Goal: Task Accomplishment & Management: Complete application form

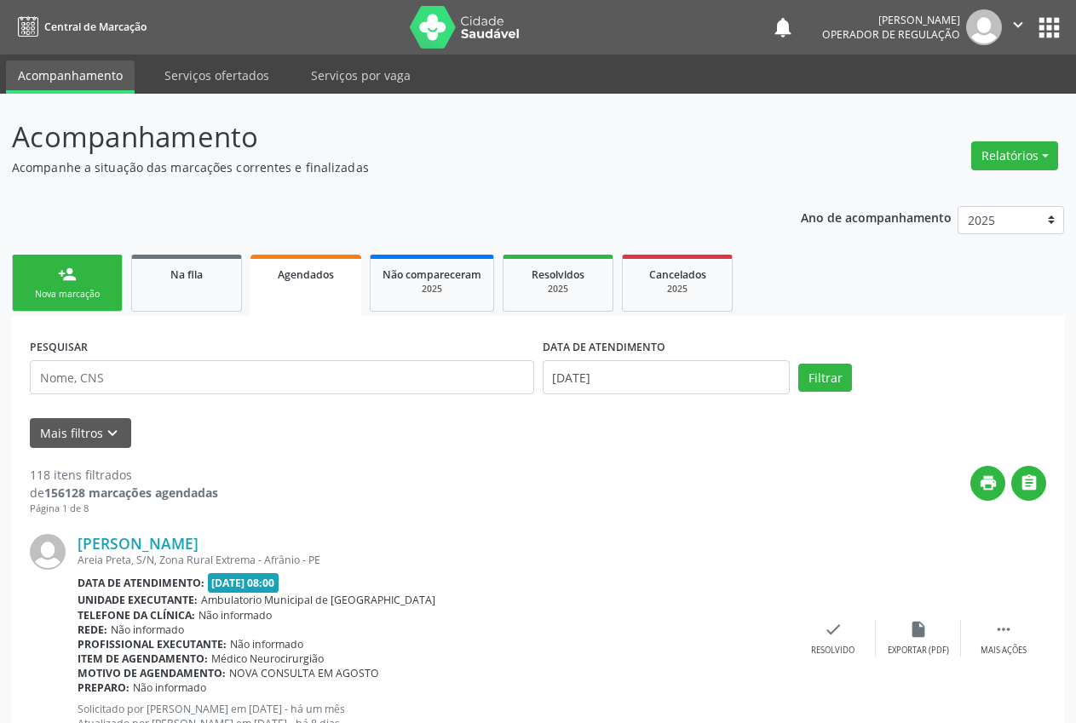
click at [95, 277] on link "person_add Nova marcação" at bounding box center [67, 283] width 111 height 57
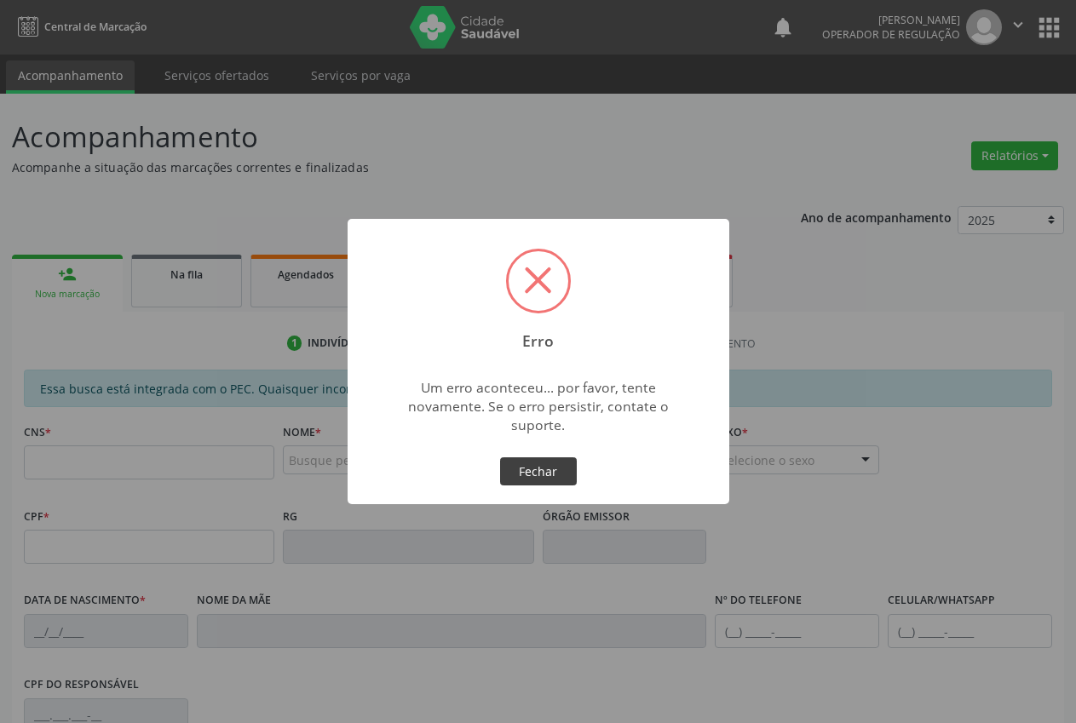
click at [546, 472] on button "Fechar" at bounding box center [538, 471] width 77 height 29
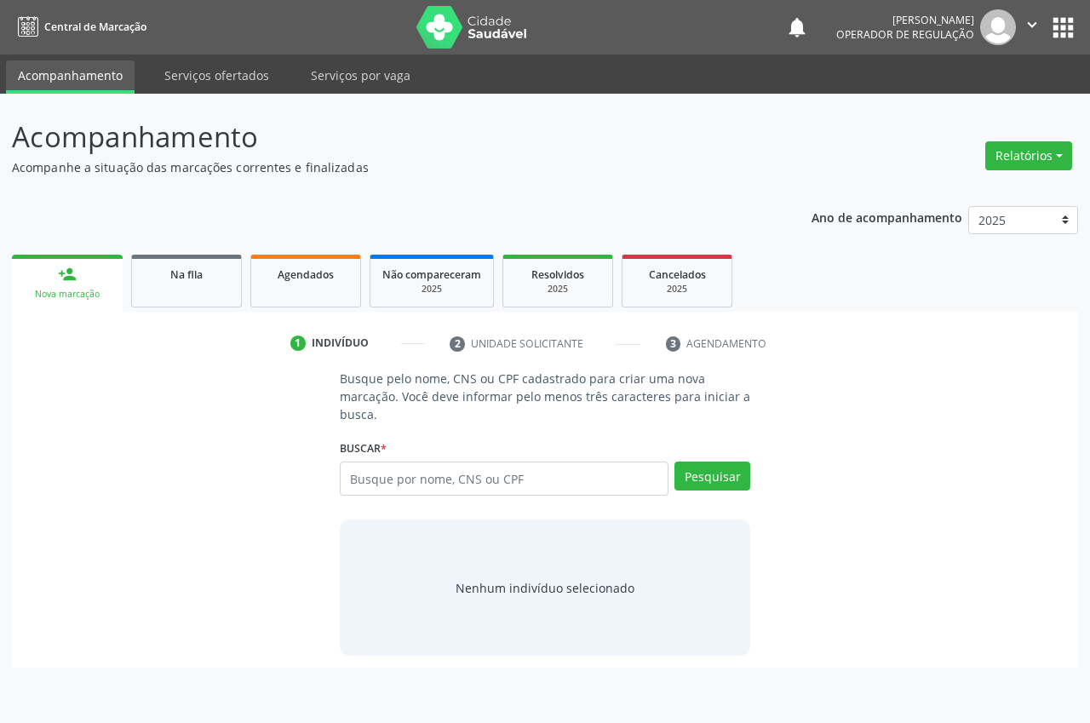
click at [81, 289] on div "Nova marcação" at bounding box center [67, 294] width 87 height 13
click at [86, 264] on link "person_add Nova marcação" at bounding box center [67, 283] width 111 height 57
click at [482, 474] on input "text" at bounding box center [504, 479] width 329 height 34
type input "704706050821640"
click at [711, 479] on button "Pesquisar" at bounding box center [713, 476] width 76 height 29
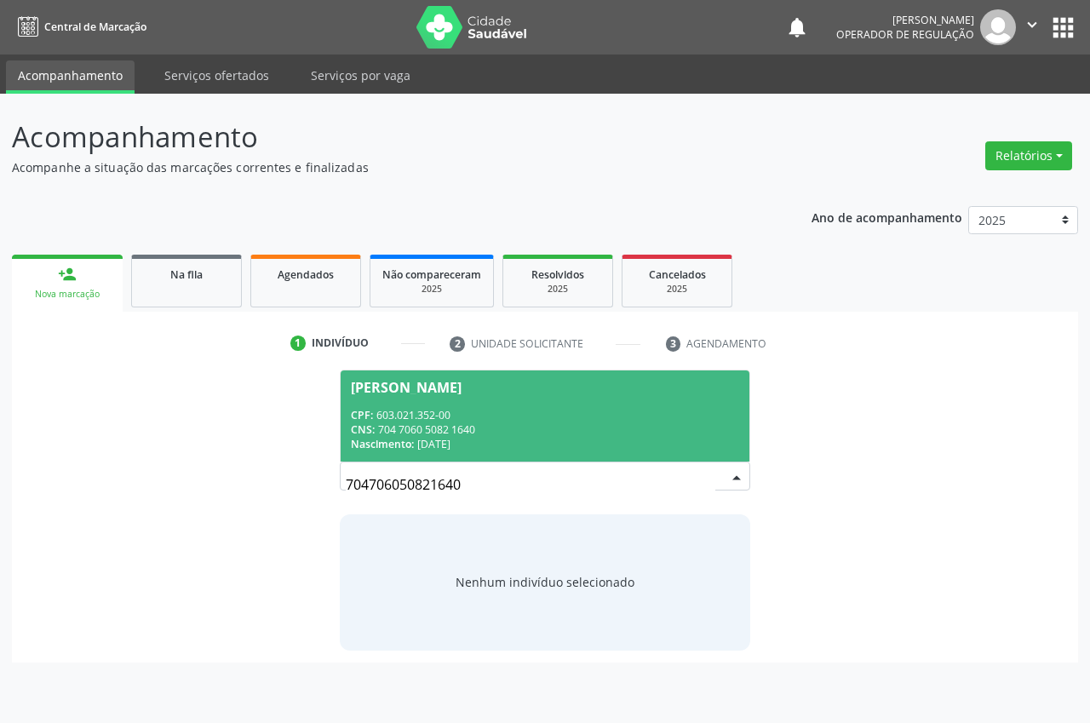
click at [549, 408] on div "CPF: 603.021.352-00" at bounding box center [545, 415] width 388 height 14
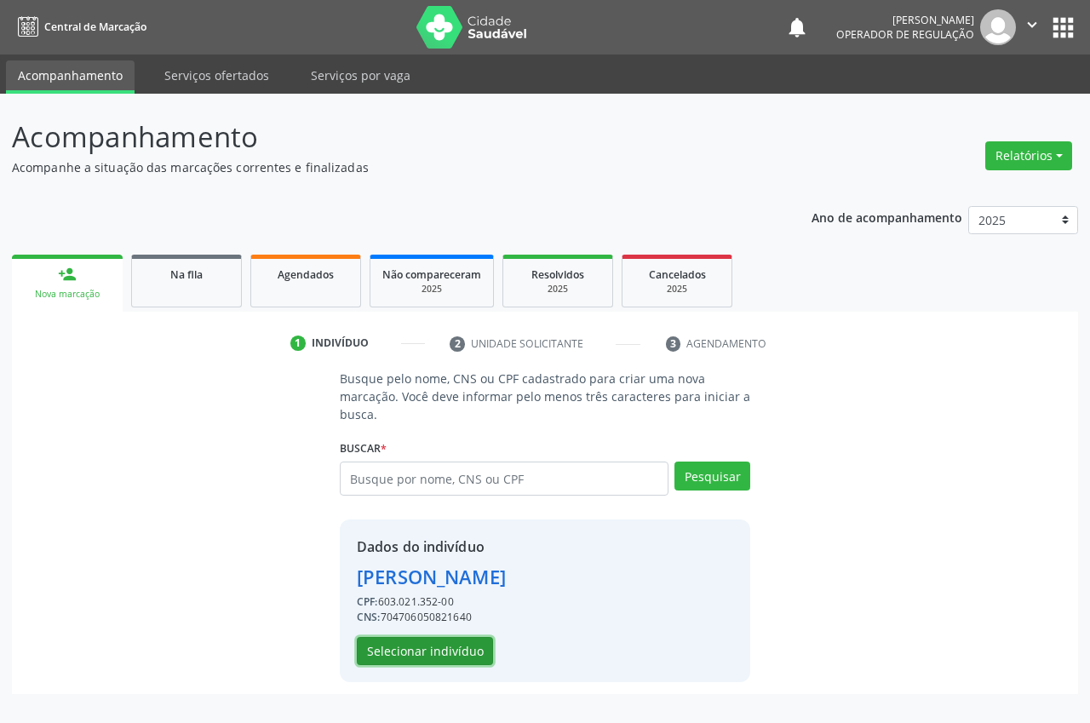
click at [434, 654] on button "Selecionar indivíduo" at bounding box center [425, 651] width 136 height 29
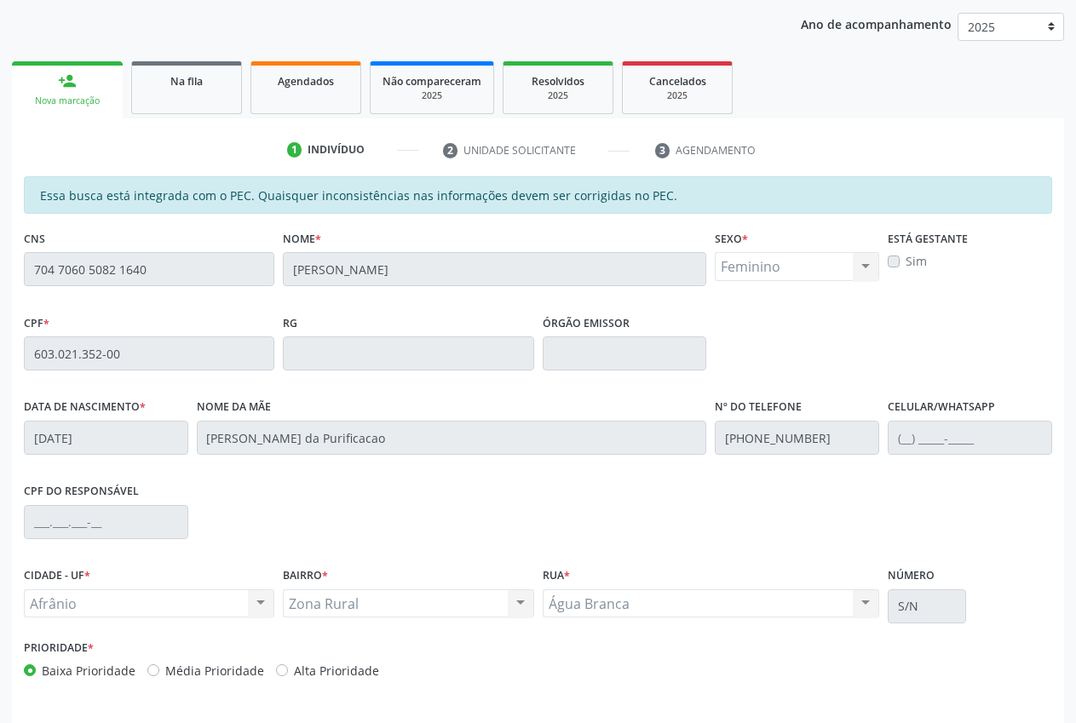
scroll to position [250, 0]
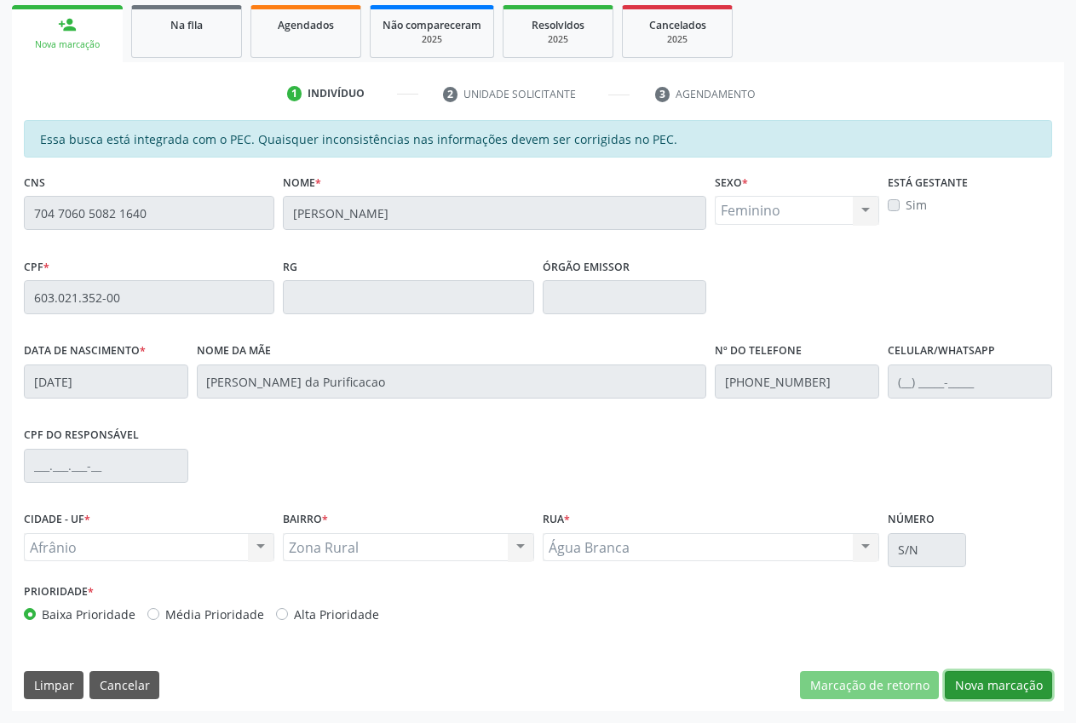
click at [971, 692] on button "Nova marcação" at bounding box center [998, 685] width 107 height 29
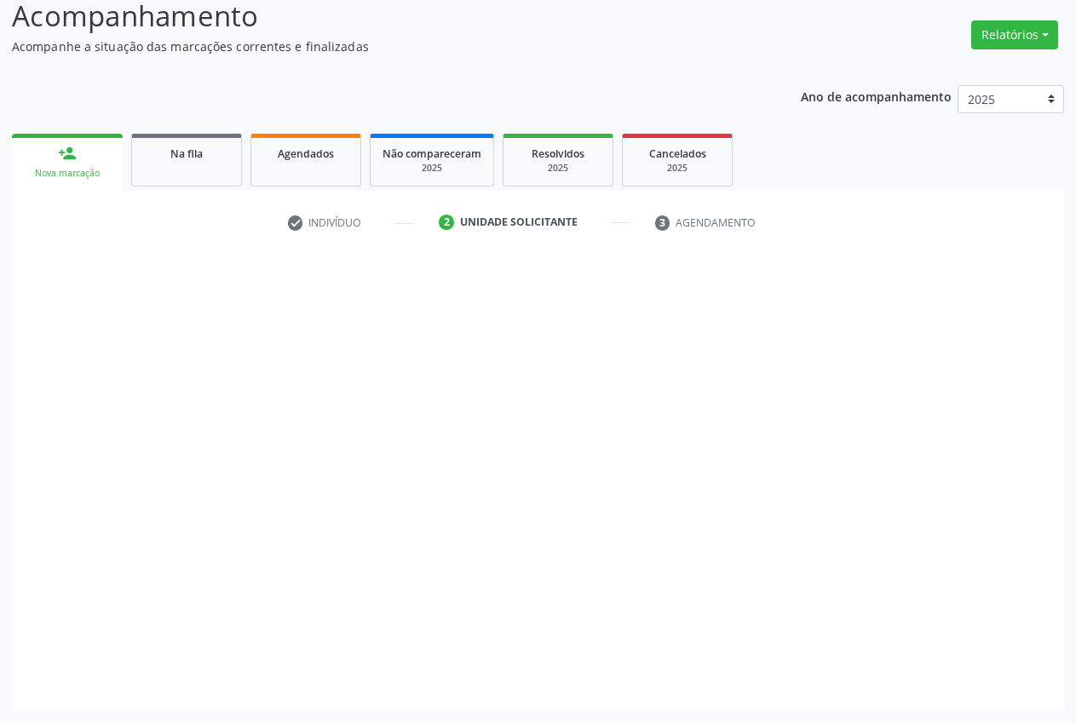
scroll to position [121, 0]
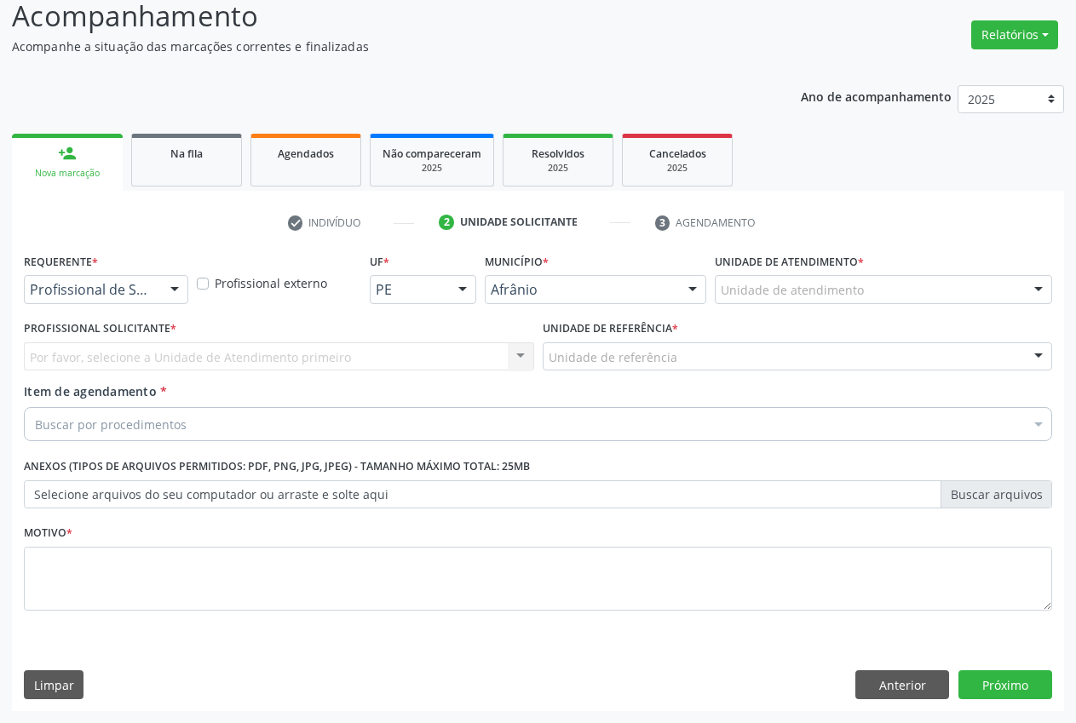
click at [1047, 286] on div at bounding box center [1038, 290] width 26 height 29
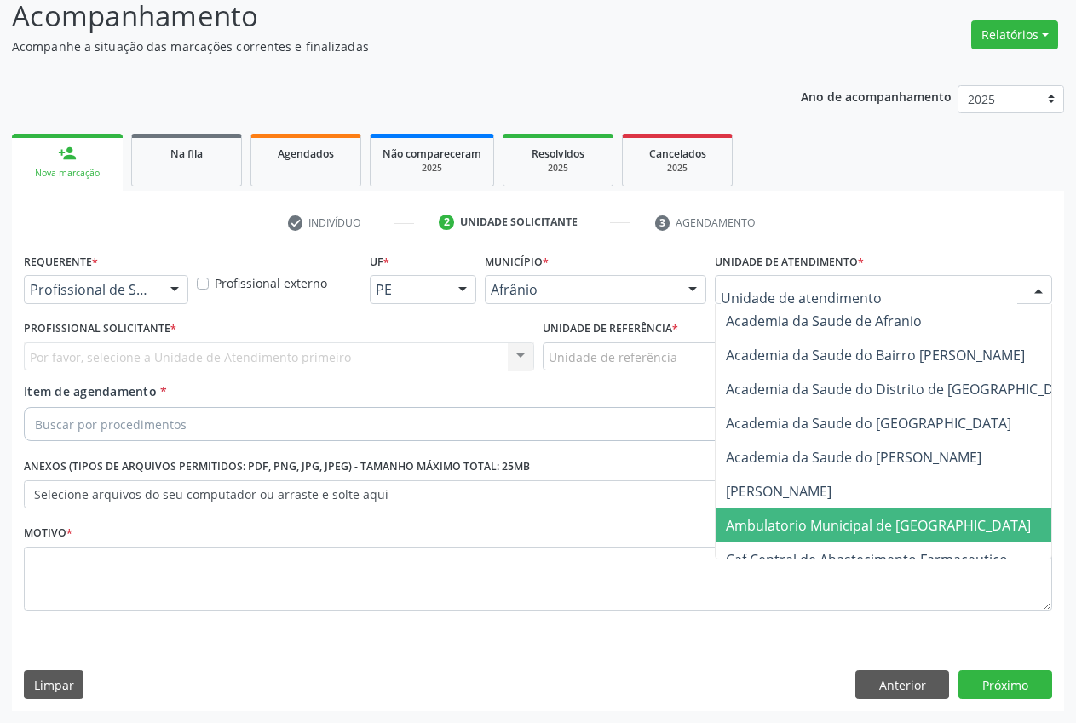
click at [893, 518] on span "Ambulatorio Municipal de [GEOGRAPHIC_DATA]" at bounding box center [878, 525] width 305 height 19
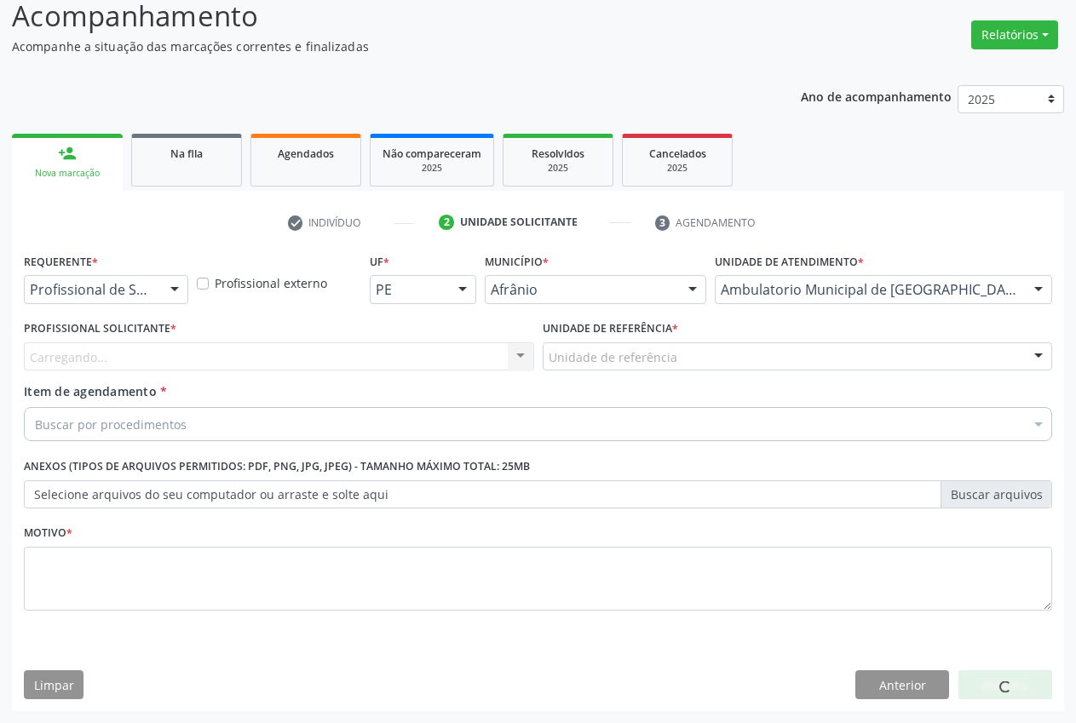
click at [915, 354] on div "Unidade de referência" at bounding box center [798, 356] width 510 height 29
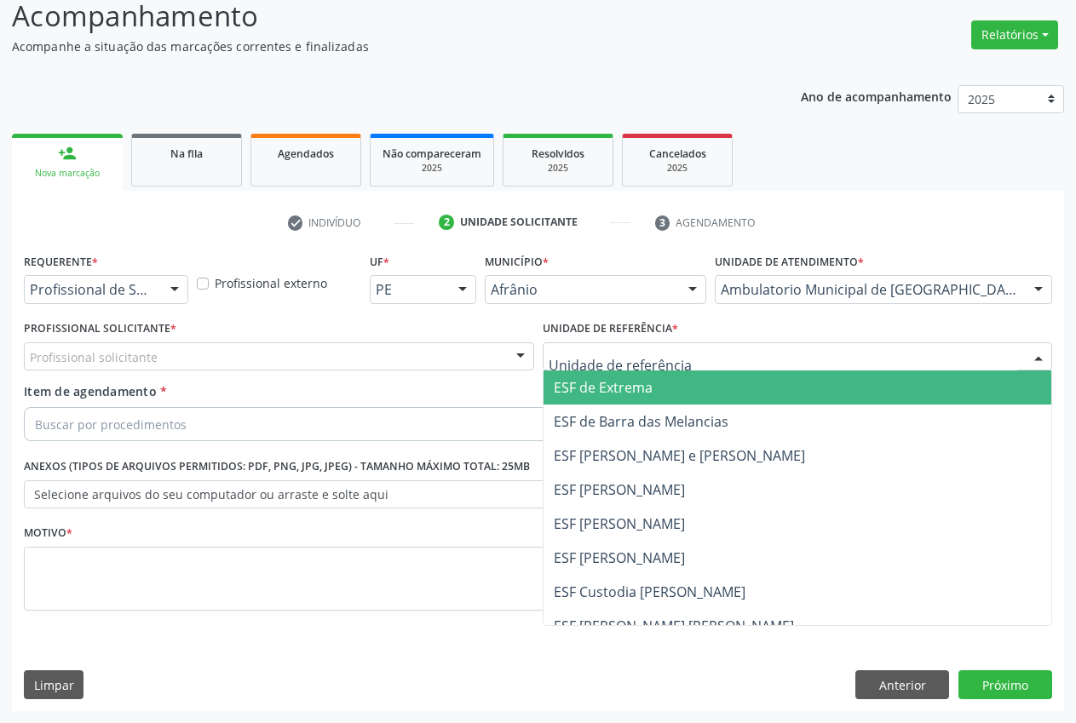
click at [583, 386] on span "ESF de Extrema" at bounding box center [603, 387] width 99 height 19
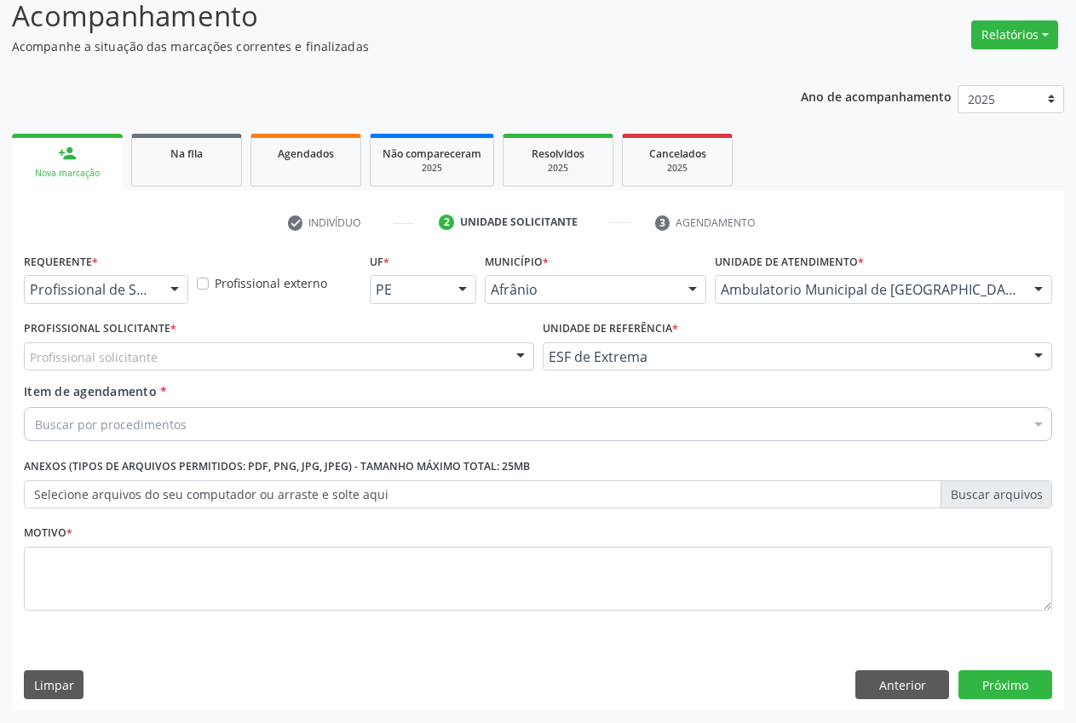
click at [497, 353] on div "Profissional solicitante" at bounding box center [279, 356] width 510 height 29
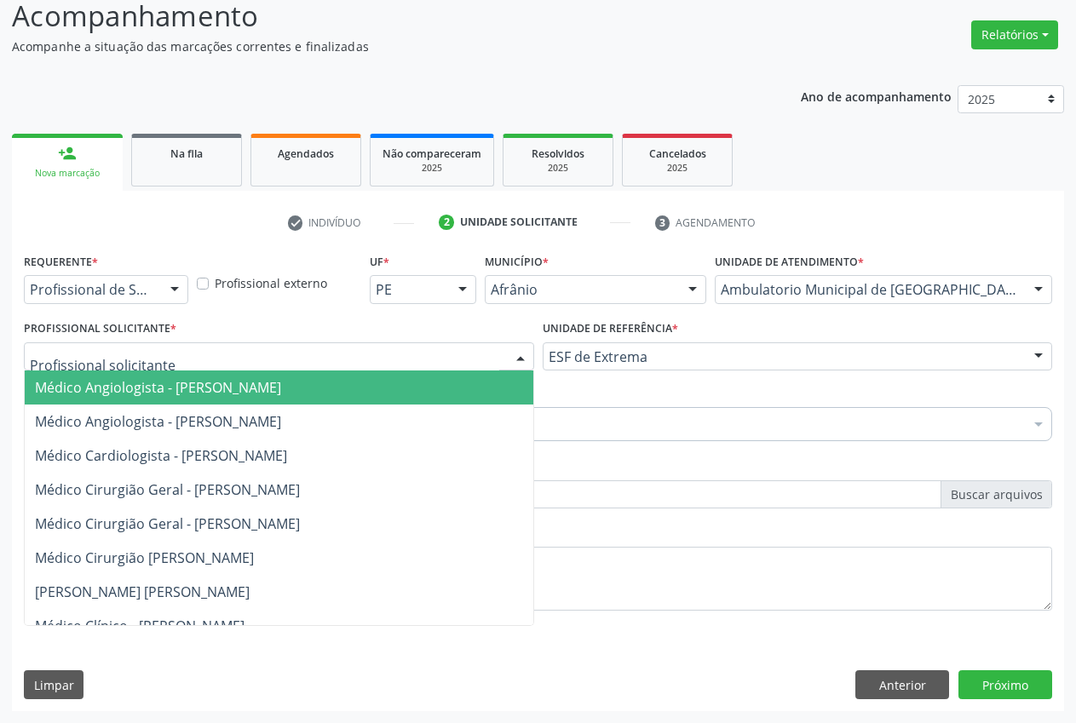
click at [265, 395] on span "Médico Angiologista - [PERSON_NAME]" at bounding box center [158, 387] width 246 height 19
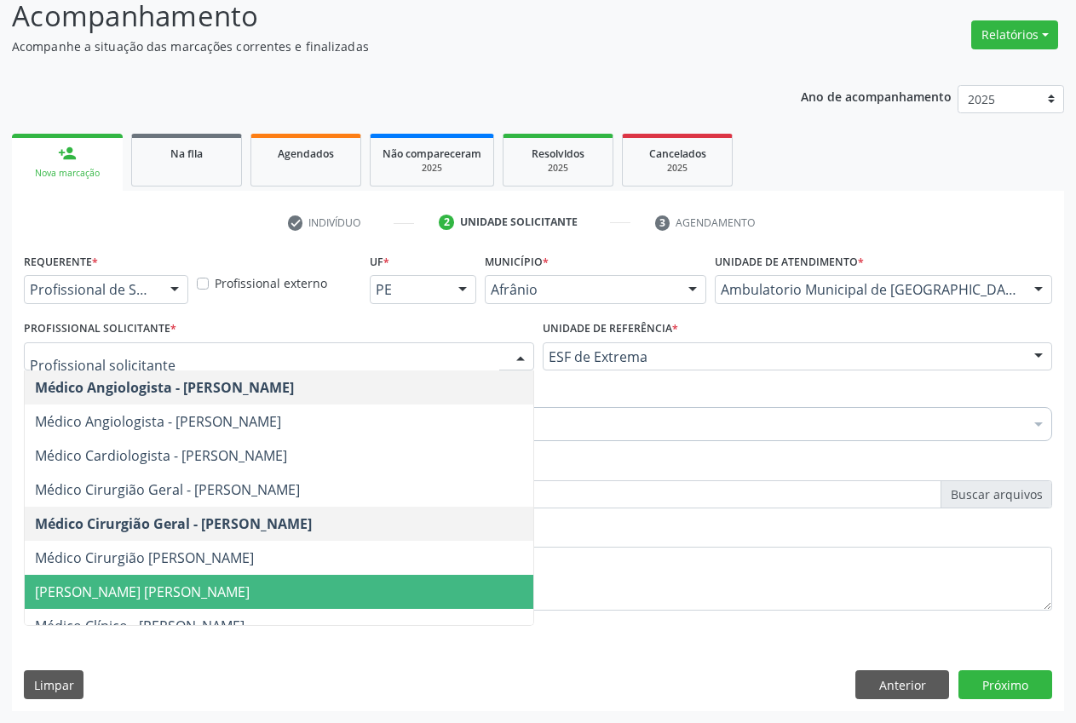
click at [241, 594] on span "[PERSON_NAME] [PERSON_NAME]" at bounding box center [142, 592] width 215 height 19
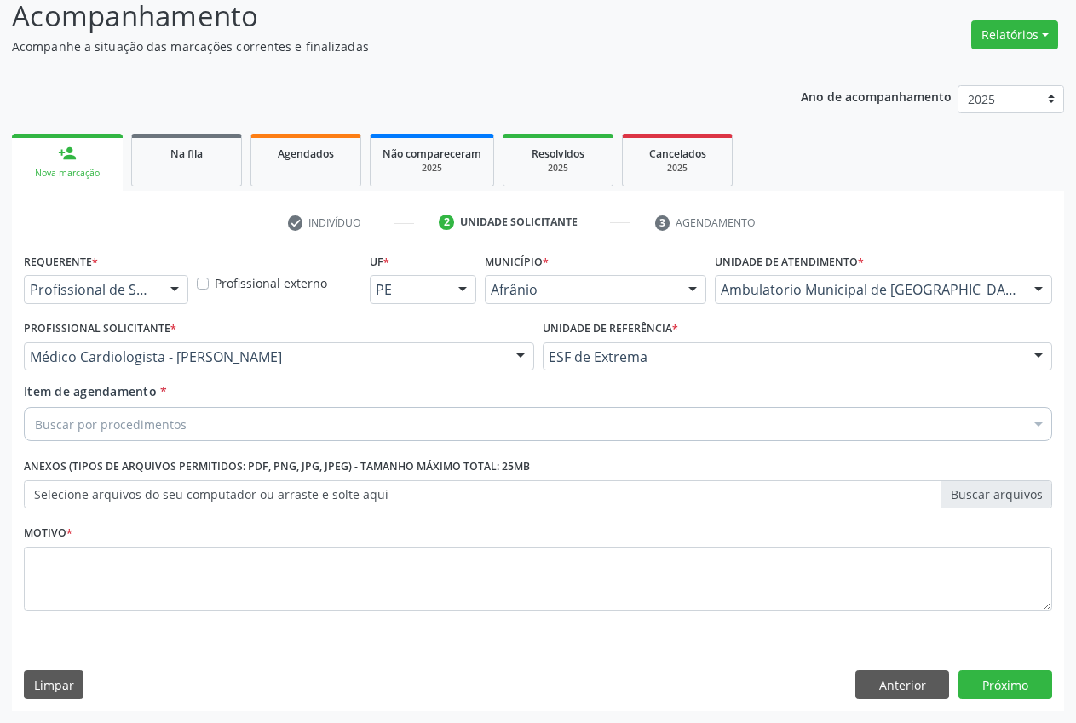
click at [269, 427] on div "Buscar por procedimentos" at bounding box center [538, 424] width 1028 height 34
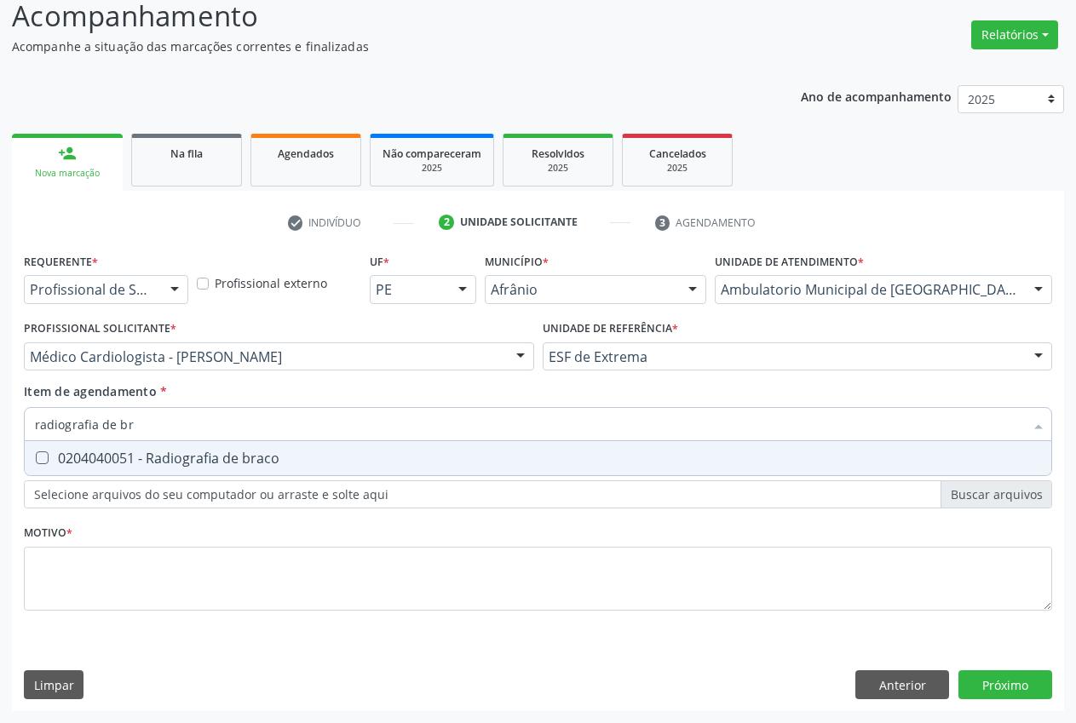
type input "radiografia de bra"
click at [36, 461] on braco at bounding box center [42, 457] width 13 height 13
click at [36, 461] on braco "checkbox" at bounding box center [30, 457] width 11 height 11
checkbox braco "true"
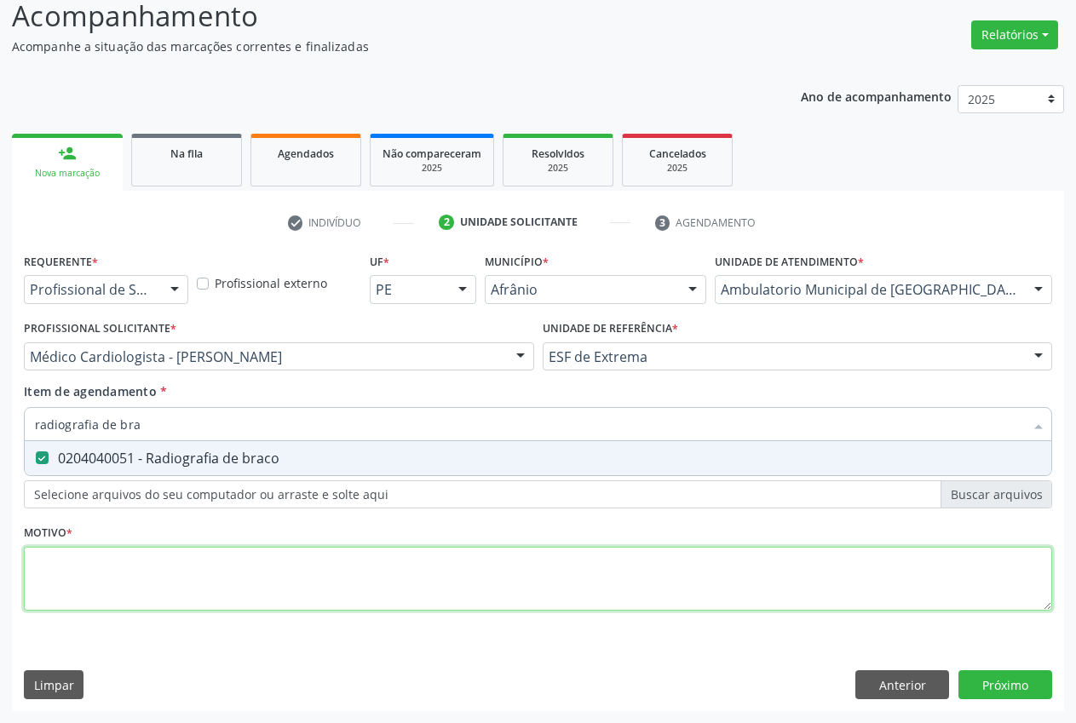
click at [107, 594] on div "Requerente * Profissional de Saúde Profissional de Saúde Paciente Nenhum result…" at bounding box center [538, 442] width 1028 height 386
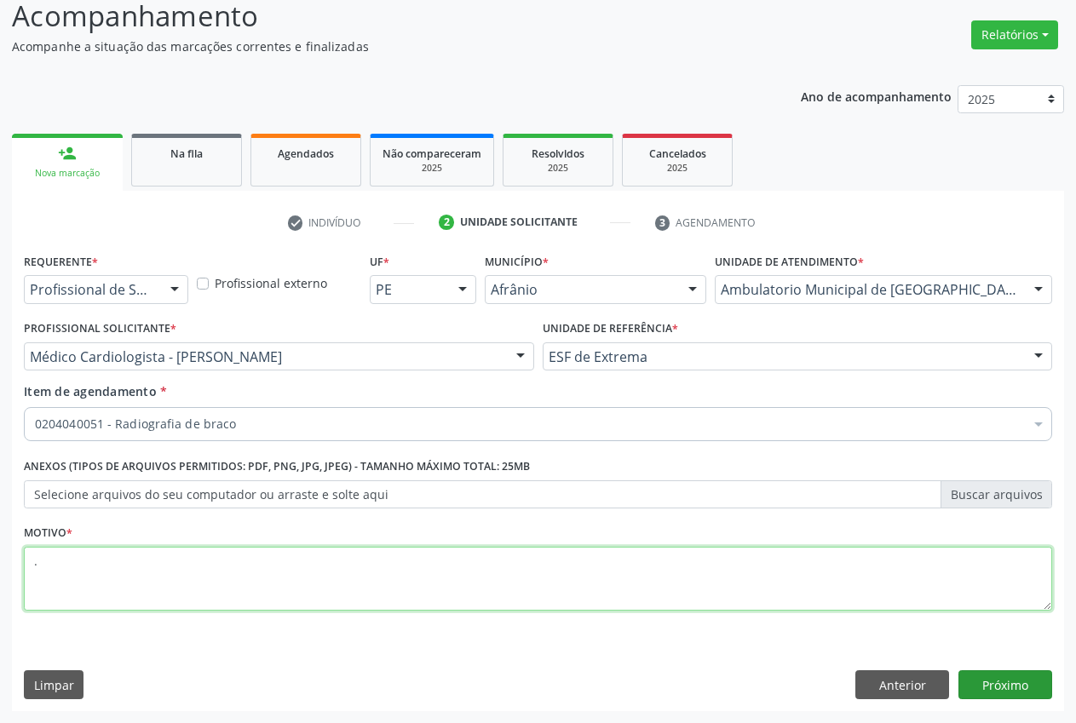
type textarea "."
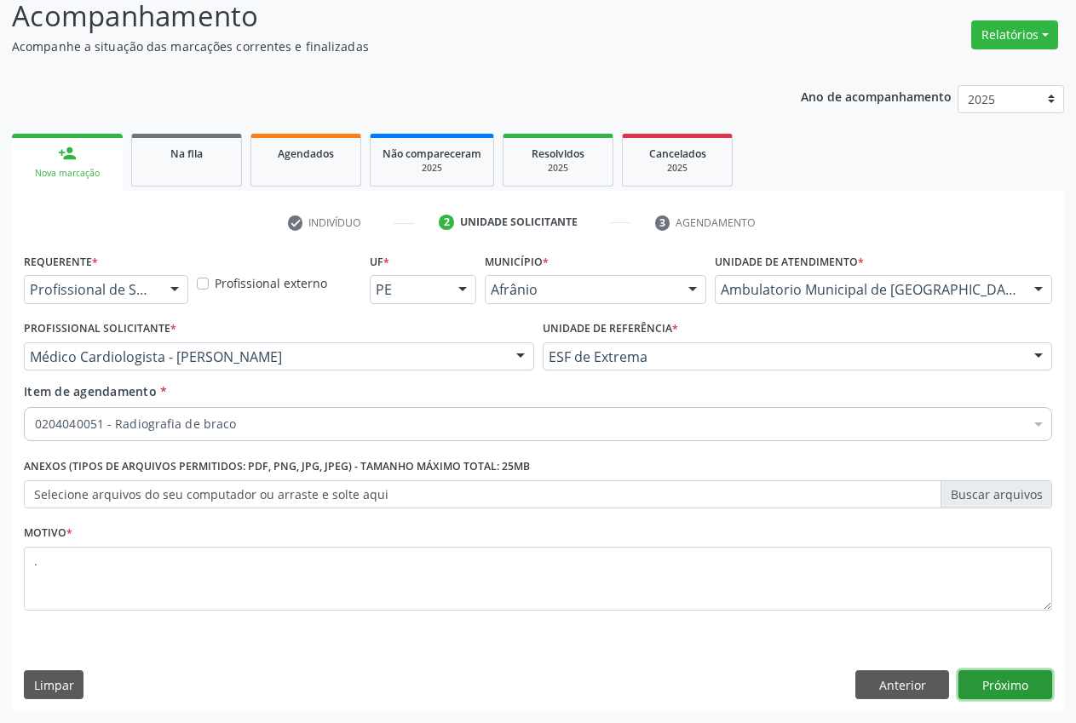
click at [1006, 684] on button "Próximo" at bounding box center [1005, 684] width 94 height 29
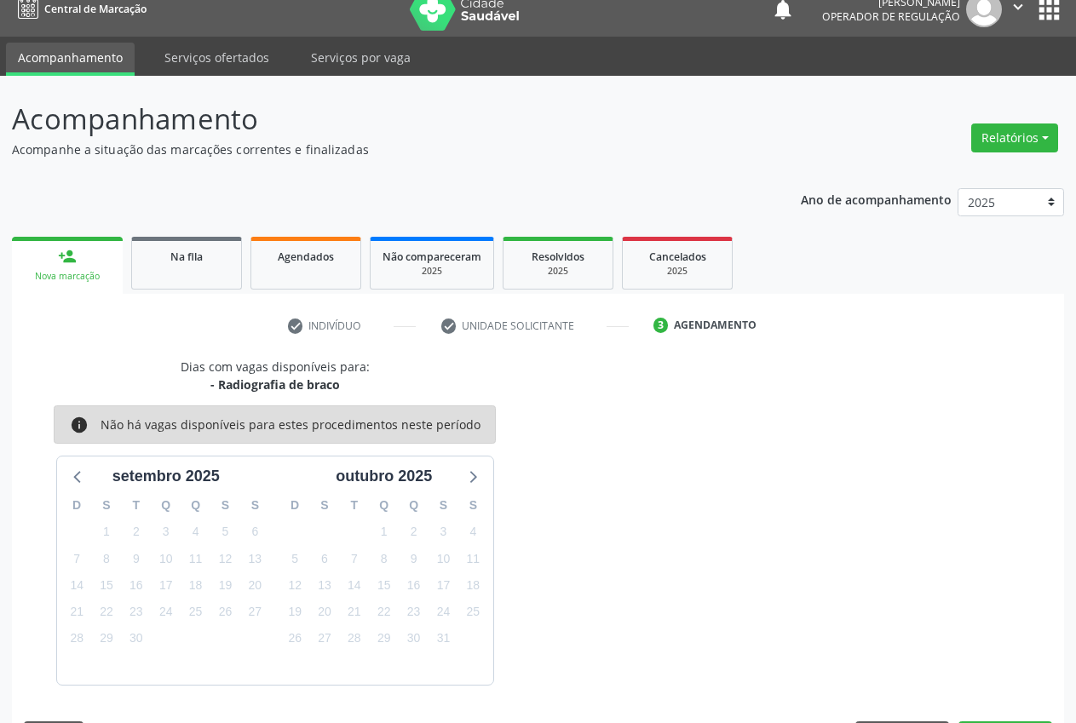
scroll to position [68, 0]
